Goal: Task Accomplishment & Management: Use online tool/utility

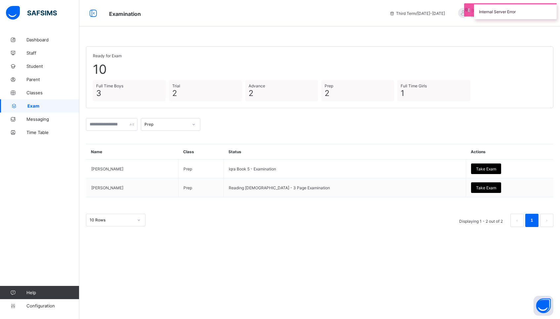
click at [178, 124] on div "Prep" at bounding box center [166, 124] width 44 height 5
click at [173, 167] on div "Full Time Boys" at bounding box center [170, 169] width 59 height 10
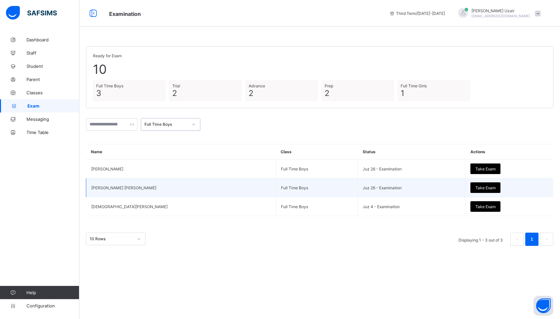
click at [475, 187] on span "Take Exam" at bounding box center [485, 187] width 20 height 5
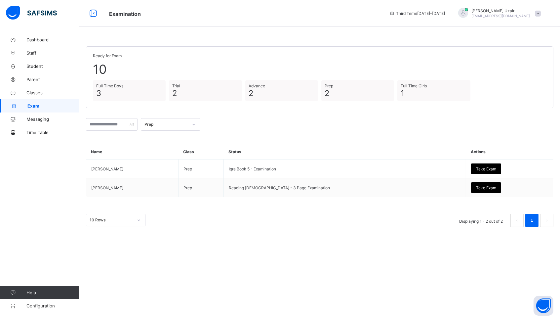
click at [175, 118] on div "Prep" at bounding box center [171, 124] width 60 height 13
click at [175, 167] on div "Full Time Boys" at bounding box center [170, 169] width 59 height 10
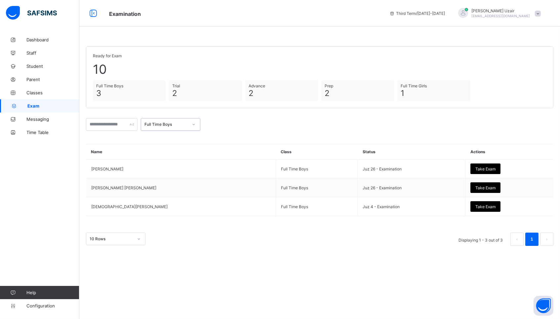
click at [181, 125] on div "Full Time Boys" at bounding box center [166, 124] width 44 height 5
click at [164, 178] on div "Full Time Girls" at bounding box center [170, 180] width 59 height 10
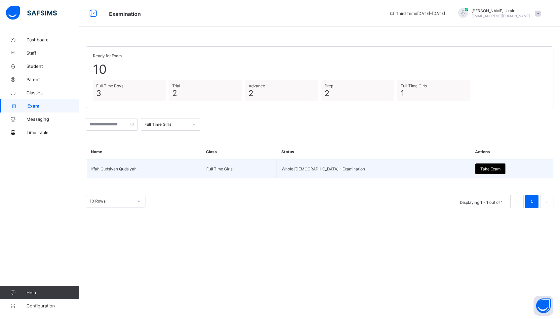
click at [480, 168] on span "Take Exam" at bounding box center [490, 168] width 20 height 5
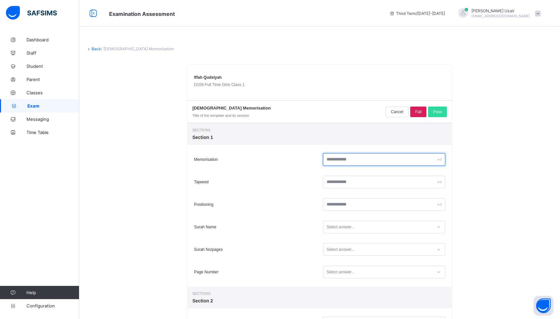
click at [345, 161] on input "text" at bounding box center [384, 159] width 122 height 13
type input "*"
type input "**"
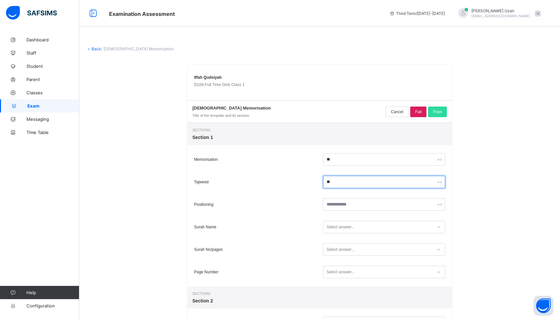
type input "**"
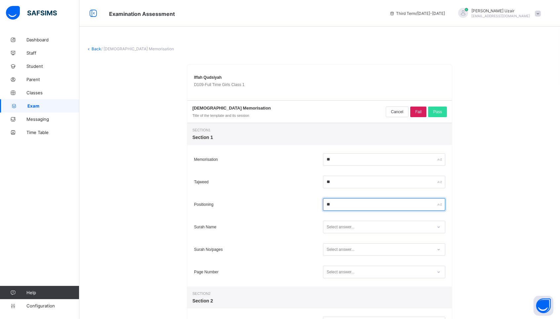
type input "**"
click at [440, 227] on icon at bounding box center [439, 227] width 4 height 7
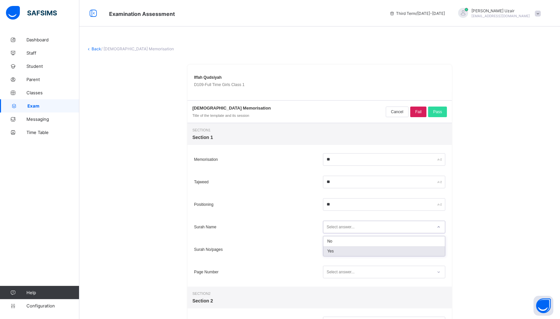
click at [405, 251] on div "Yes" at bounding box center [384, 251] width 122 height 10
click at [405, 251] on div "Select answer..." at bounding box center [377, 249] width 109 height 9
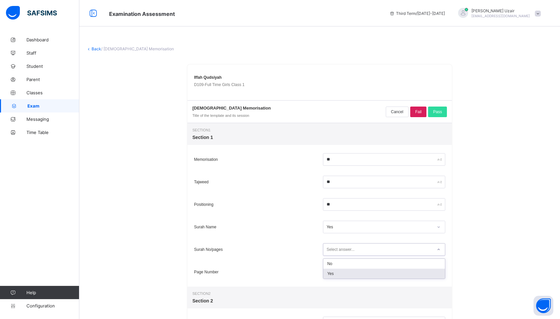
click at [400, 276] on div "Yes" at bounding box center [384, 273] width 122 height 10
click at [412, 275] on div "Select answer..." at bounding box center [377, 272] width 109 height 9
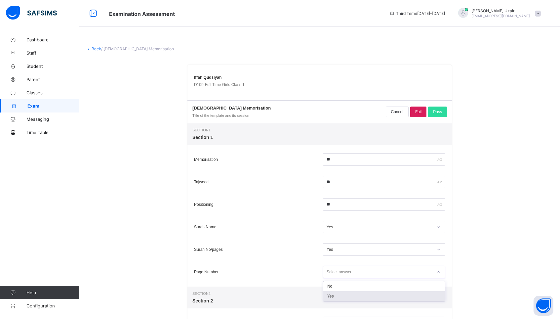
click at [399, 299] on div "Yes" at bounding box center [384, 296] width 122 height 10
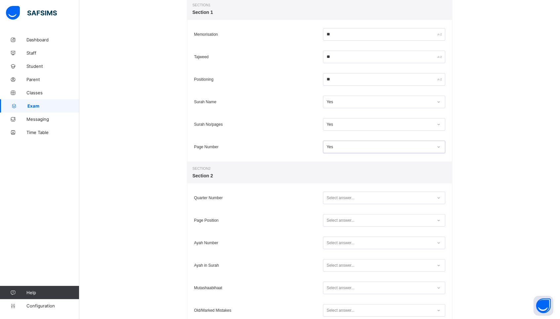
scroll to position [127, 0]
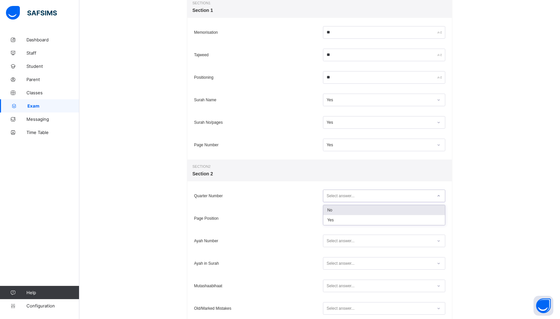
click at [440, 197] on icon at bounding box center [439, 195] width 4 height 7
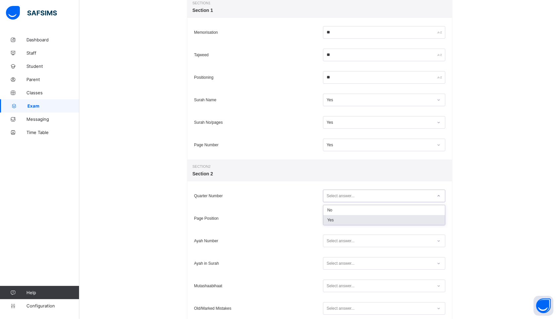
click at [427, 217] on div "Yes" at bounding box center [384, 220] width 122 height 10
click at [435, 219] on div at bounding box center [438, 218] width 11 height 11
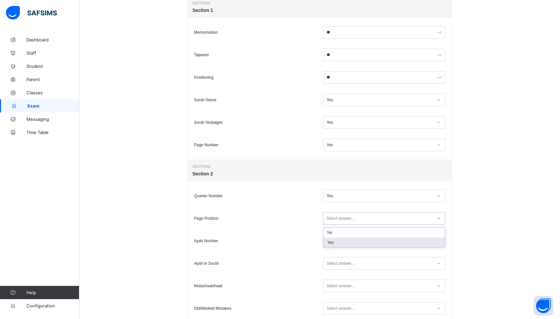
click at [425, 237] on div "Yes" at bounding box center [384, 242] width 122 height 10
click at [431, 244] on div "Select answer..." at bounding box center [377, 240] width 109 height 9
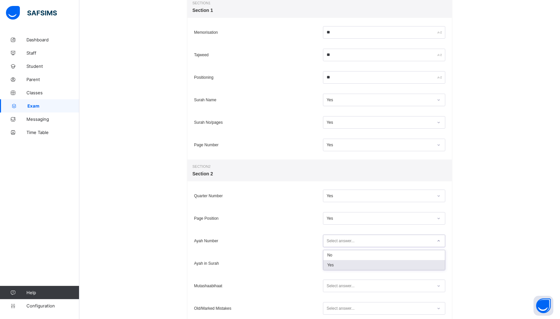
click at [426, 263] on div "Yes" at bounding box center [384, 265] width 122 height 10
click at [427, 267] on div "Select answer..." at bounding box center [377, 263] width 109 height 9
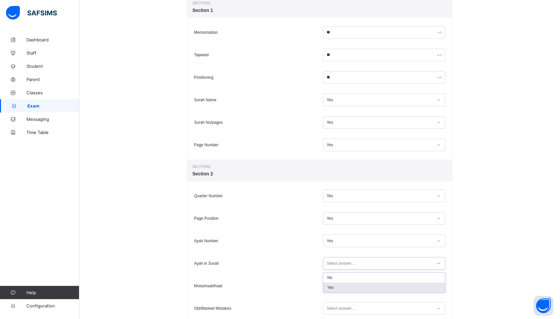
click at [422, 283] on div "Yes" at bounding box center [384, 287] width 122 height 10
click at [422, 283] on div "Select answer..." at bounding box center [377, 285] width 109 height 9
click at [415, 307] on div "Yes" at bounding box center [384, 310] width 122 height 10
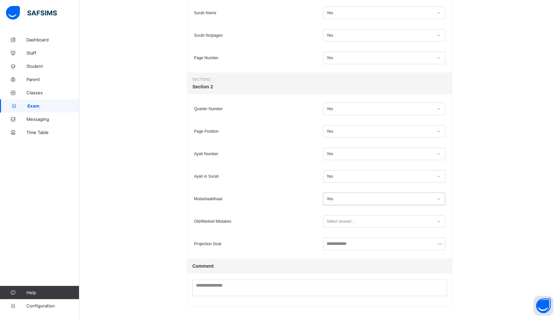
scroll to position [212, 0]
click at [430, 221] on div "Select answer..." at bounding box center [377, 223] width 109 height 9
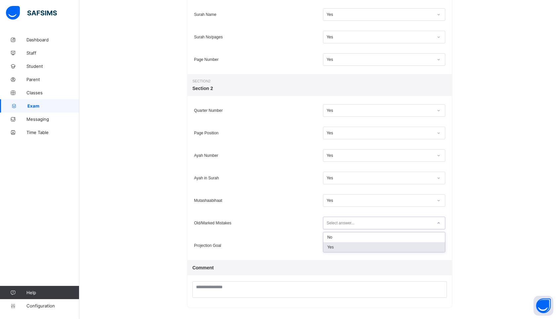
click at [407, 246] on div "Yes" at bounding box center [384, 247] width 122 height 10
click at [415, 247] on input "text" at bounding box center [384, 245] width 122 height 13
type input "********"
click at [475, 194] on div "Back / [DEMOGRAPHIC_DATA] Memorisation Iffah Qudsiyah D109 - Full Time Girls Cl…" at bounding box center [319, 71] width 481 height 500
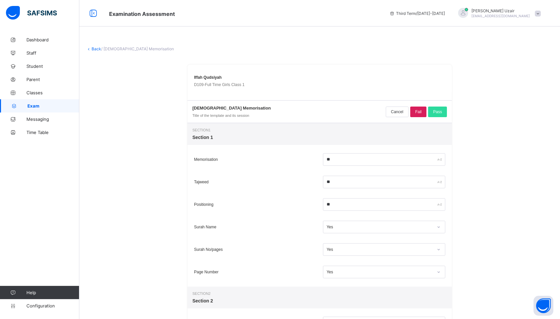
scroll to position [0, 0]
click at [441, 110] on span "Pass" at bounding box center [437, 111] width 9 height 5
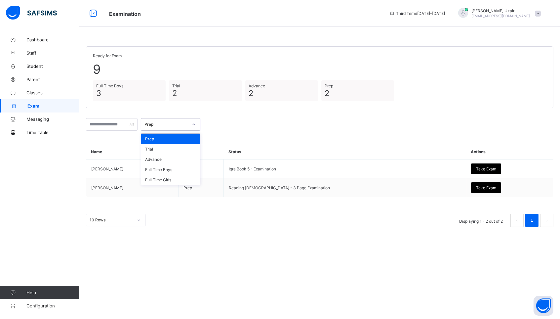
click at [196, 123] on icon at bounding box center [194, 124] width 4 height 7
click at [177, 166] on div "Full Time Boys" at bounding box center [170, 169] width 59 height 10
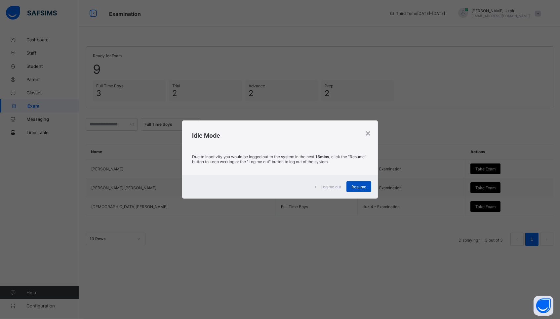
click at [357, 188] on span "Resume" at bounding box center [358, 186] width 15 height 5
click at [369, 136] on div "×" at bounding box center [368, 132] width 6 height 11
click at [371, 135] on div "Idle Mode" at bounding box center [280, 133] width 196 height 27
click at [368, 131] on div "×" at bounding box center [368, 132] width 6 height 11
